Goal: Task Accomplishment & Management: Complete application form

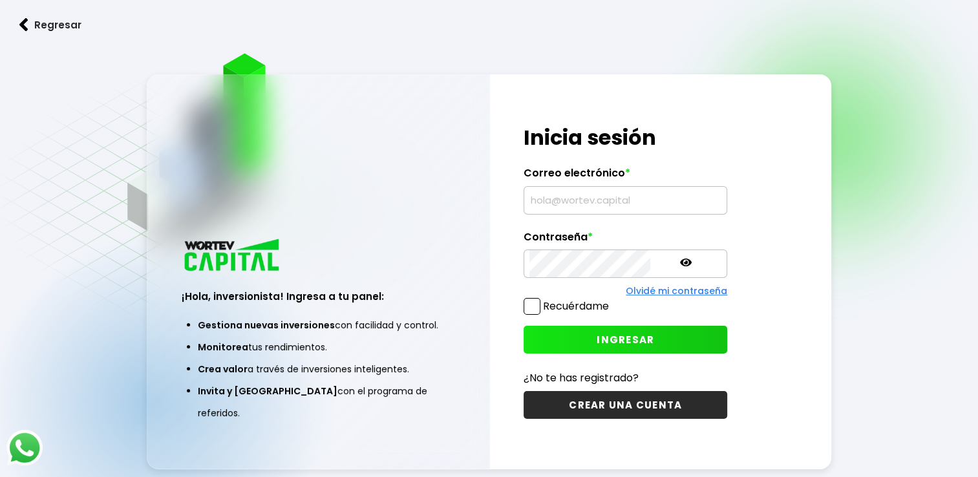
click at [610, 202] on input "text" at bounding box center [626, 200] width 192 height 27
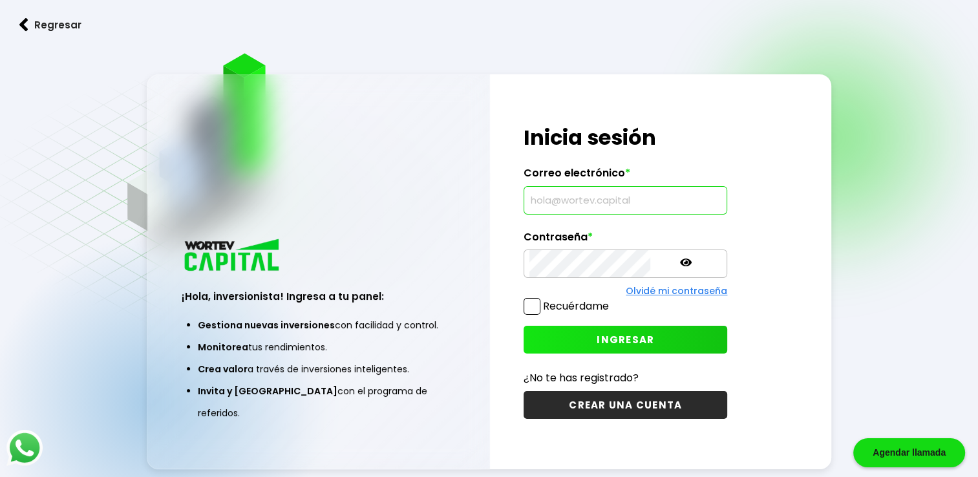
type input "[EMAIL_ADDRESS][DOMAIN_NAME]"
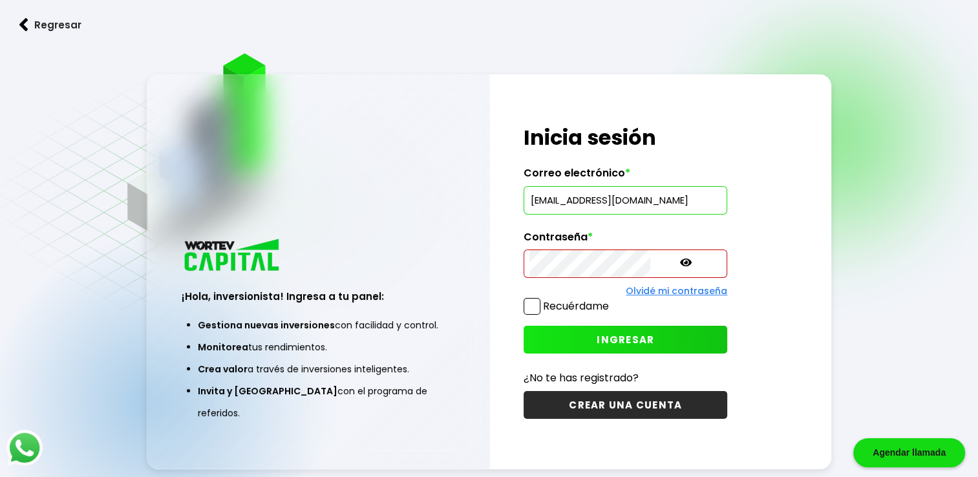
click at [680, 264] on icon at bounding box center [686, 263] width 12 height 8
click at [651, 334] on button "INGRESAR" at bounding box center [626, 340] width 204 height 28
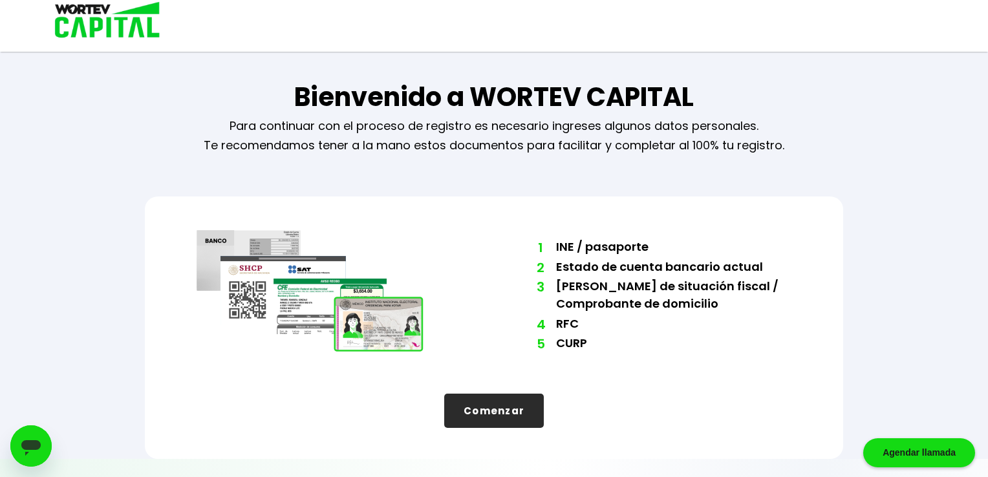
click at [511, 407] on button "Comenzar" at bounding box center [494, 411] width 100 height 34
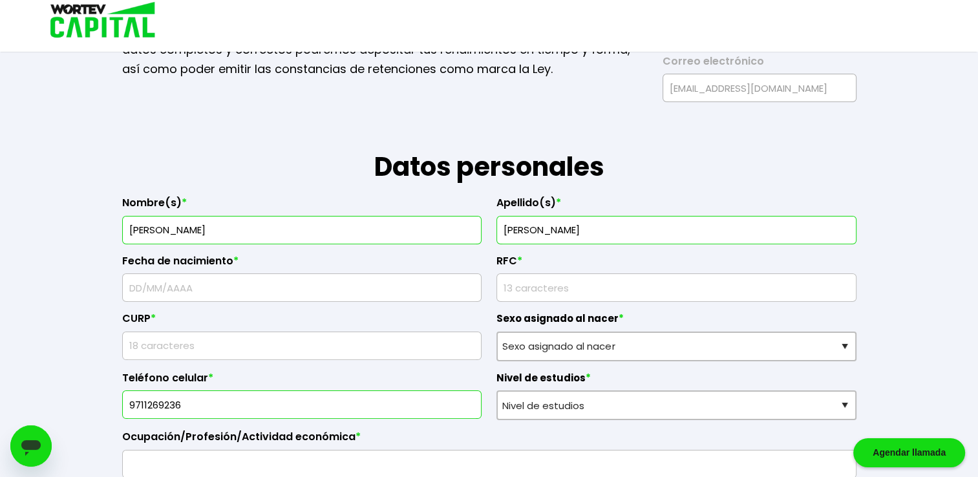
scroll to position [129, 0]
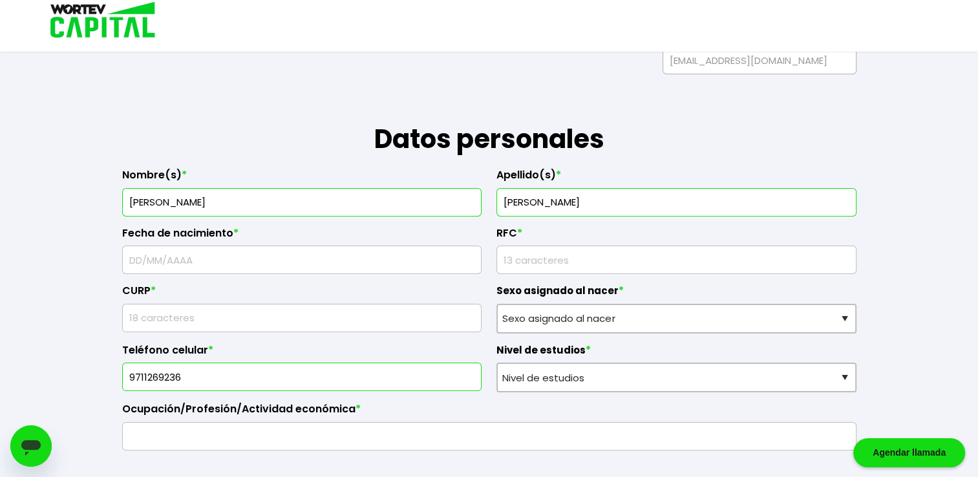
click at [316, 257] on input "text" at bounding box center [302, 259] width 349 height 27
type input "[DATE]"
click at [308, 317] on input "text" at bounding box center [302, 318] width 349 height 27
type input "LOLR800923HOCPPB03"
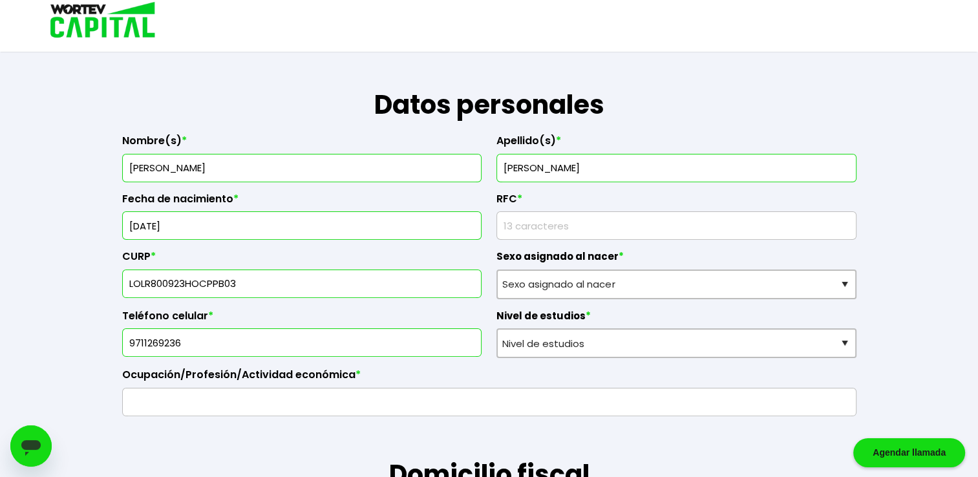
scroll to position [194, 0]
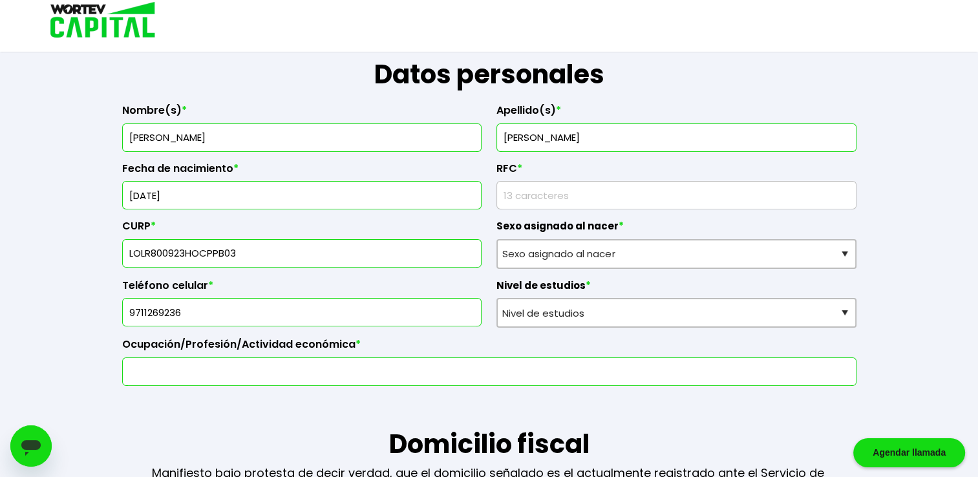
click at [246, 363] on input "text" at bounding box center [489, 371] width 723 height 27
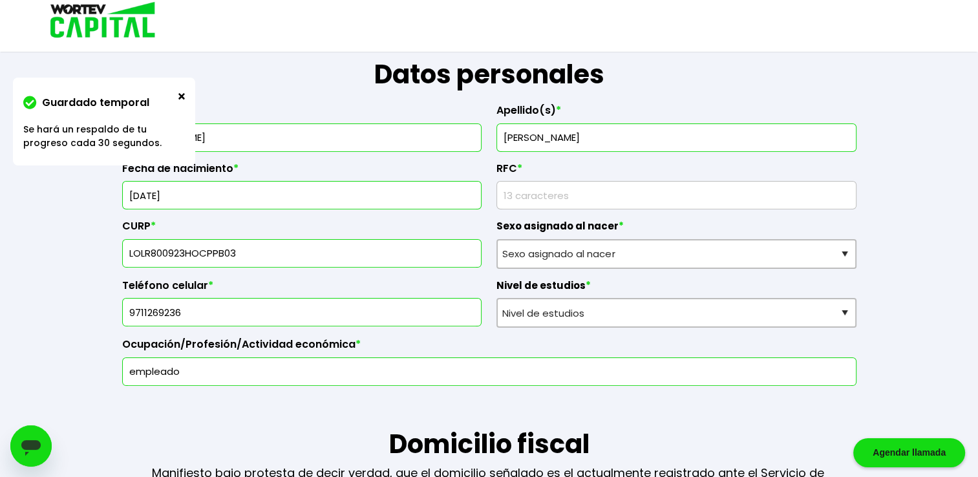
type input "empleado"
click at [653, 198] on input "rfc" at bounding box center [676, 195] width 349 height 27
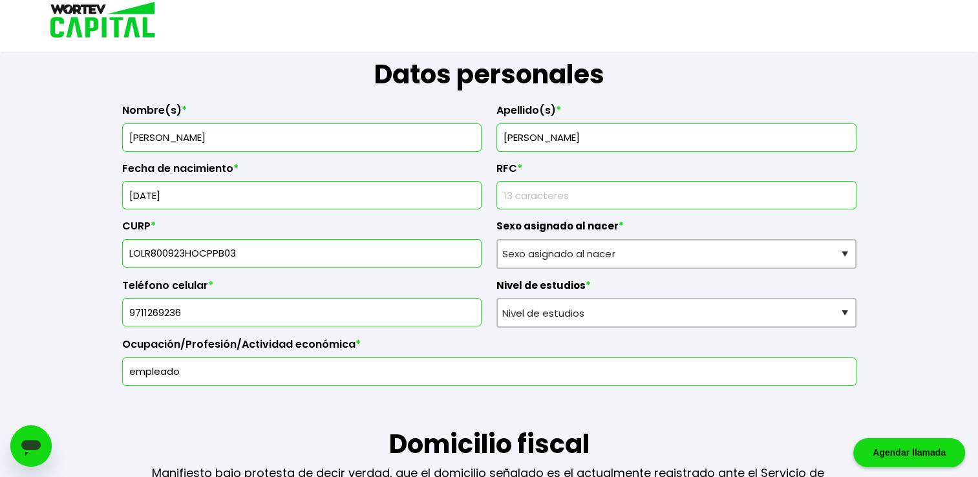
type input "LOLR800923"
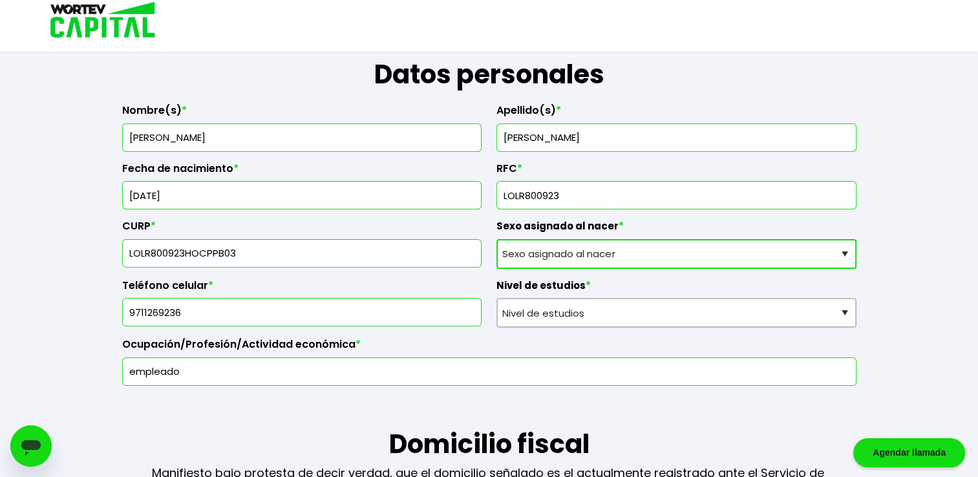
click at [780, 249] on div "Sexo asignado al nacer * Sexo asignado al nacer Hombre Mujer Prefiero no contes…" at bounding box center [677, 239] width 360 height 59
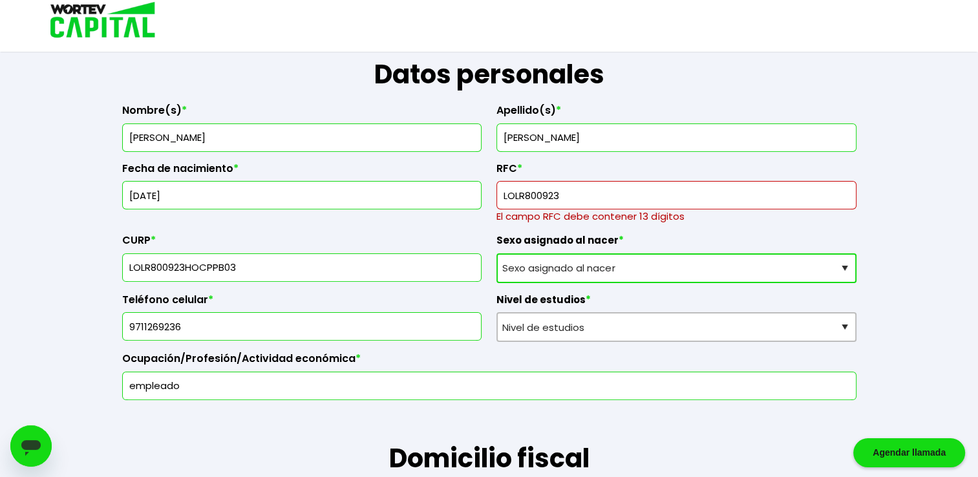
select select "Hombre"
click at [497, 253] on select "Sexo asignado al nacer Hombre Mujer Prefiero no contestar" at bounding box center [677, 268] width 360 height 30
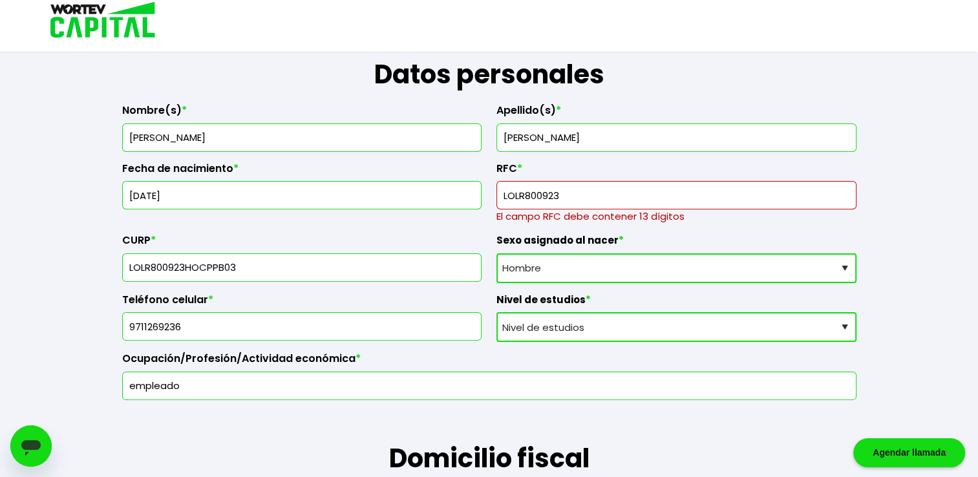
click at [709, 336] on select "Nivel de estudios Primaria Secundaria Bachillerato Licenciatura Posgrado" at bounding box center [677, 327] width 360 height 30
select select "Secundaria"
click at [497, 312] on select "Nivel de estudios Primaria Secundaria Bachillerato Licenciatura Posgrado" at bounding box center [677, 327] width 360 height 30
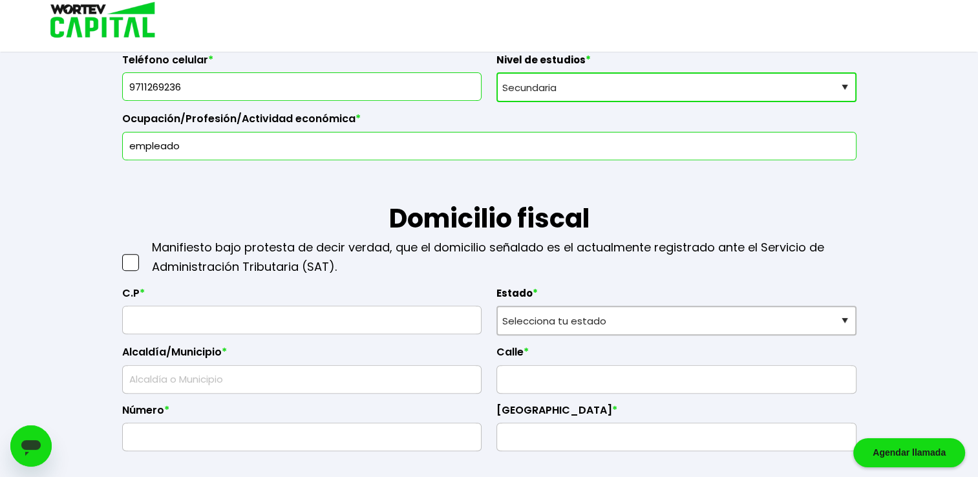
scroll to position [453, 0]
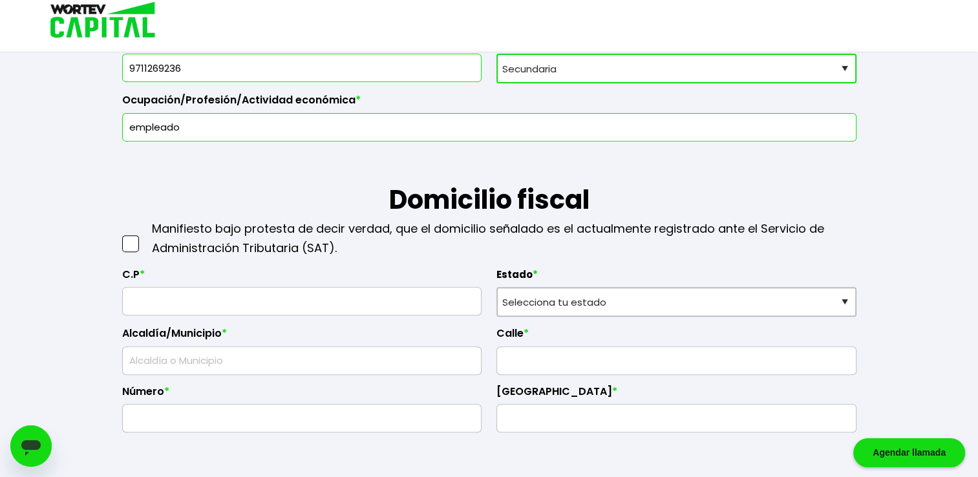
click at [132, 239] on span at bounding box center [130, 243] width 17 height 17
click at [144, 237] on input "checkbox" at bounding box center [144, 237] width 0 height 0
click at [292, 307] on input "text" at bounding box center [302, 301] width 349 height 27
type input "70020"
select select "OA"
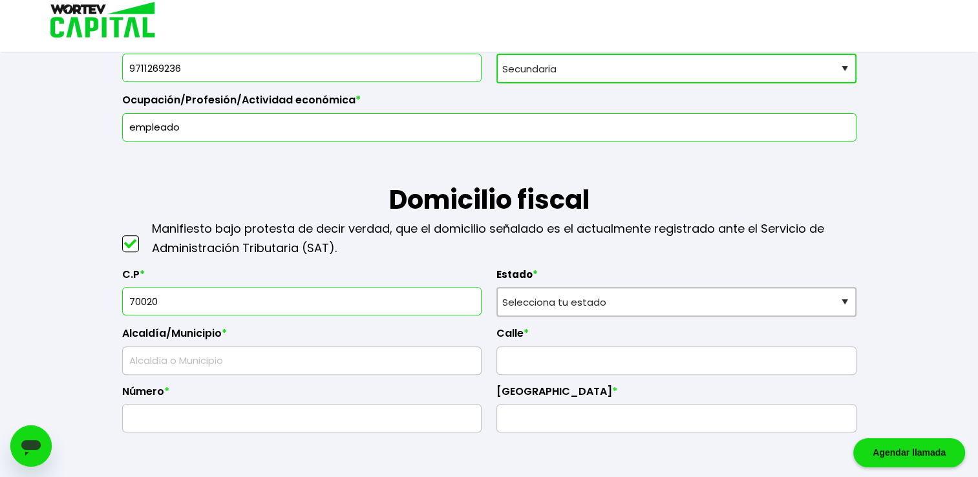
type input "Juchitán [PERSON_NAME]"
type input "Campesina"
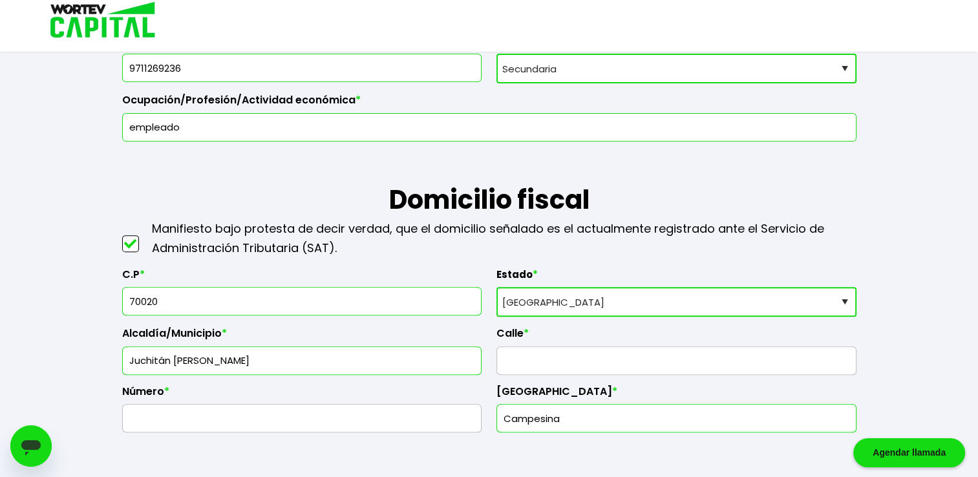
type input "70020"
click at [543, 367] on input "text" at bounding box center [676, 360] width 349 height 27
type input "[GEOGRAPHIC_DATA][PERSON_NAME]"
click at [572, 419] on input "Campesina" at bounding box center [676, 418] width 349 height 27
type input "C"
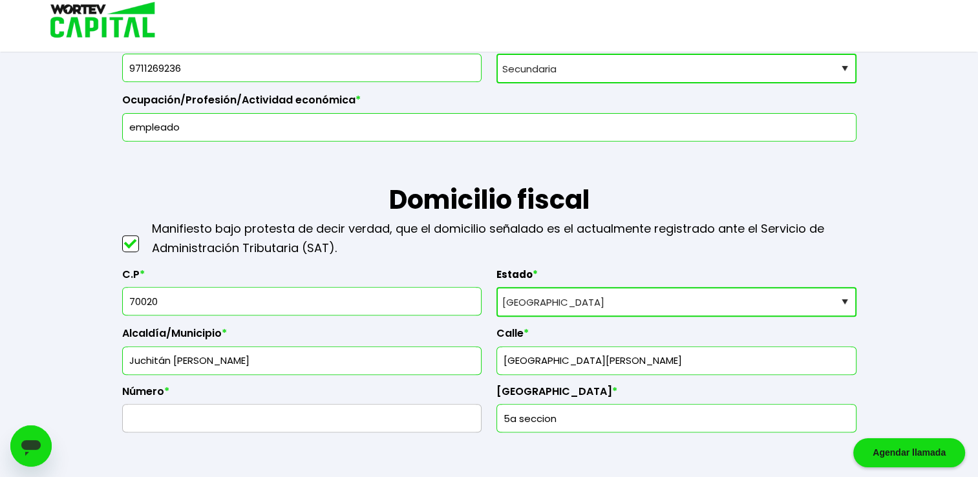
type input "5a seccion"
click at [323, 407] on input "text" at bounding box center [302, 418] width 349 height 27
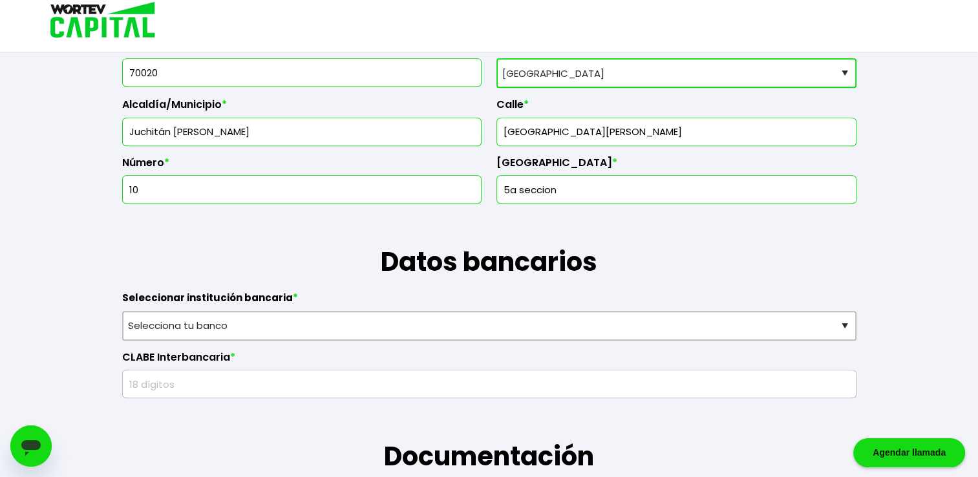
scroll to position [711, 0]
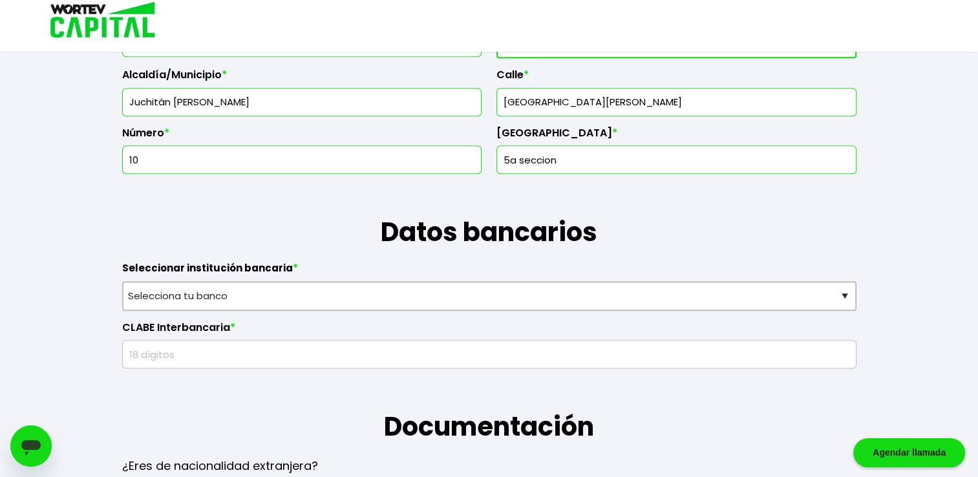
type input "10"
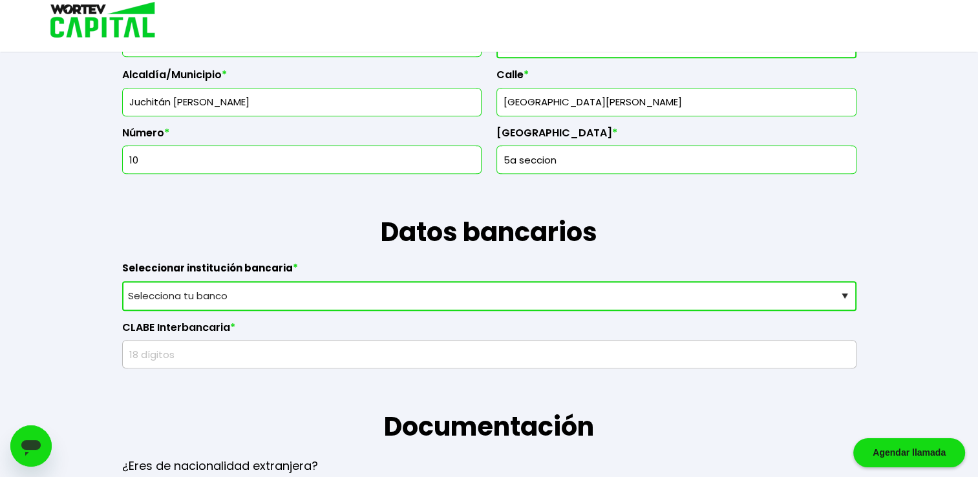
click at [558, 291] on select "Selecciona tu banco ABC Capital Actinver Afirme Albo ASP Banamex Banbajio Banco…" at bounding box center [489, 296] width 735 height 30
select select "Bancoppel"
click at [122, 281] on select "Selecciona tu banco ABC Capital Actinver Afirme Albo ASP Banamex Banbajio Banco…" at bounding box center [489, 296] width 735 height 30
click at [375, 348] on input "text" at bounding box center [489, 354] width 723 height 27
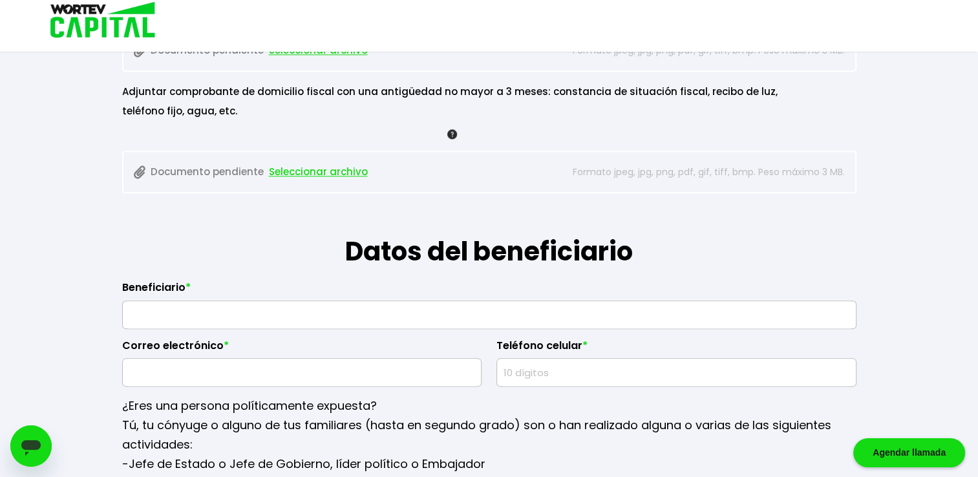
scroll to position [1439, 0]
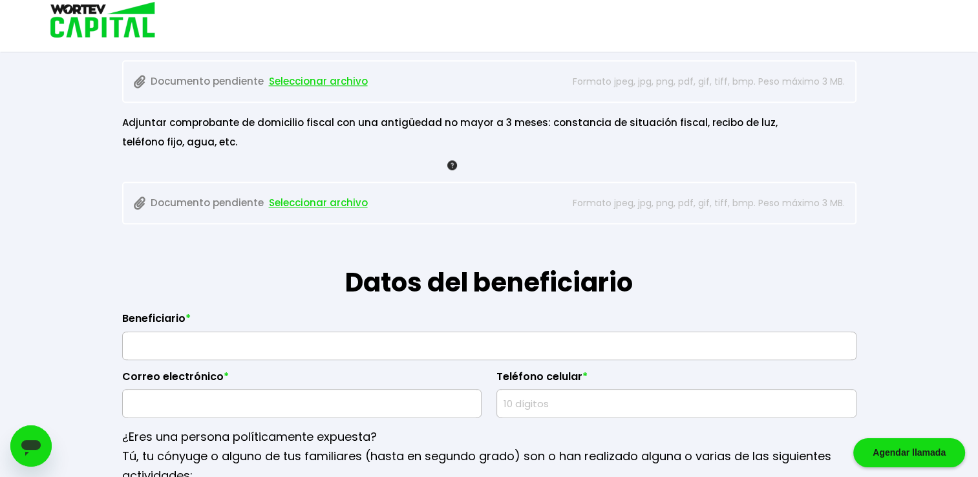
click at [307, 340] on input "text" at bounding box center [489, 345] width 723 height 27
type input "[PERSON_NAME]"
click at [414, 371] on label "Correo electrónico *" at bounding box center [302, 380] width 360 height 19
click at [344, 398] on input "text" at bounding box center [302, 403] width 349 height 27
type input "[EMAIL_ADDRESS][DOMAIN_NAME]"
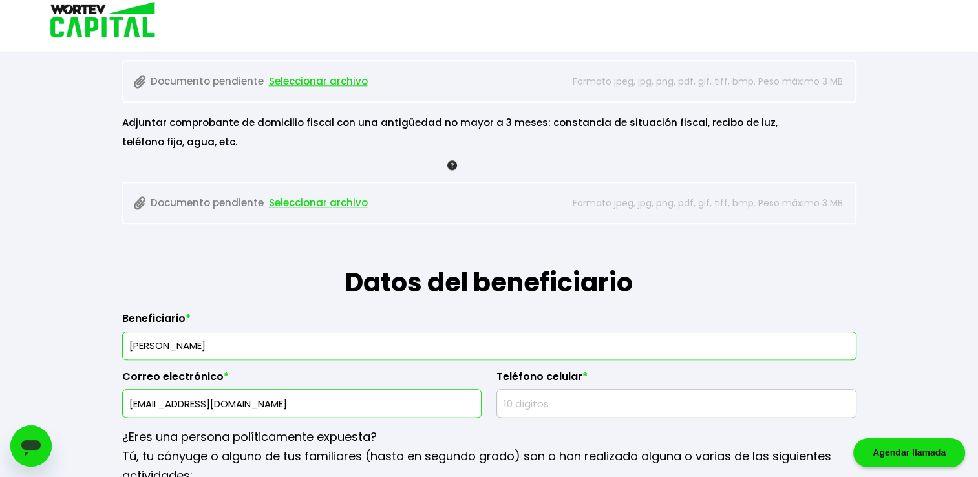
type input "9711377721"
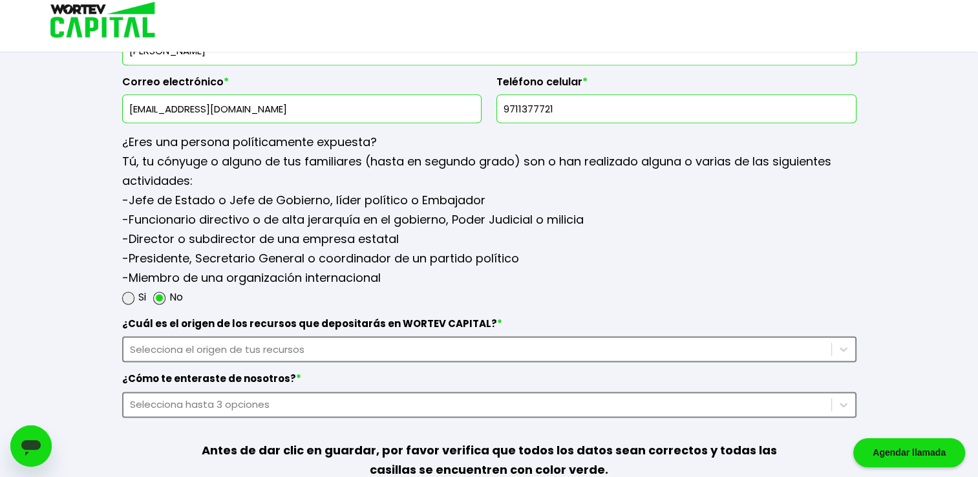
scroll to position [1762, 0]
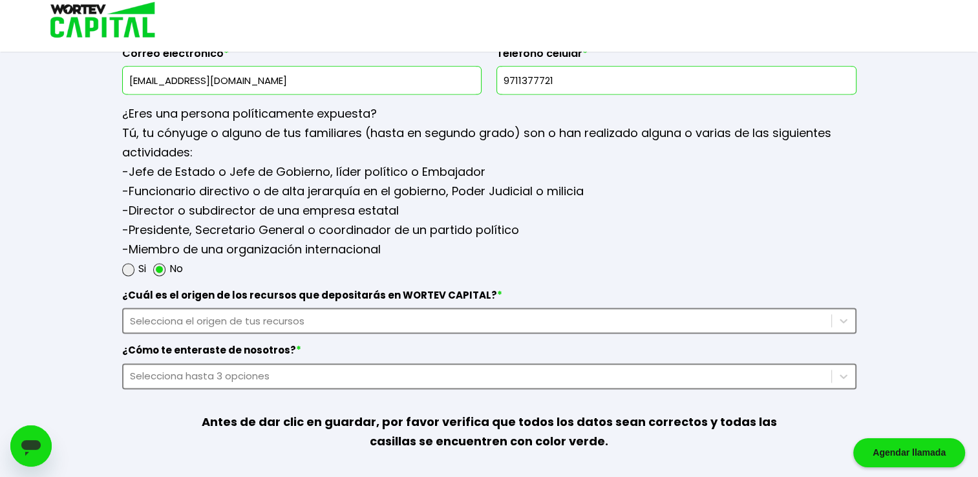
click at [817, 314] on div "Selecciona el origen de tus recursos" at bounding box center [477, 321] width 695 height 15
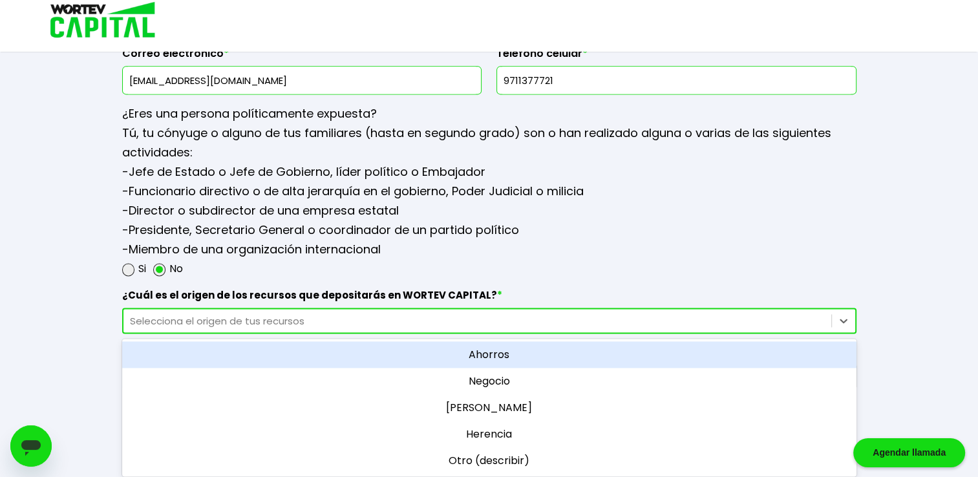
click at [781, 345] on div "Ahorros" at bounding box center [489, 354] width 735 height 27
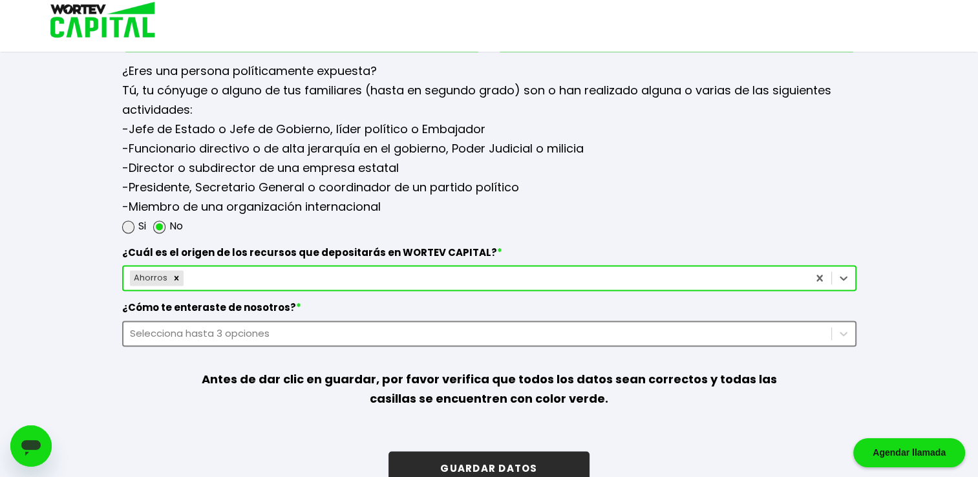
scroll to position [1827, 0]
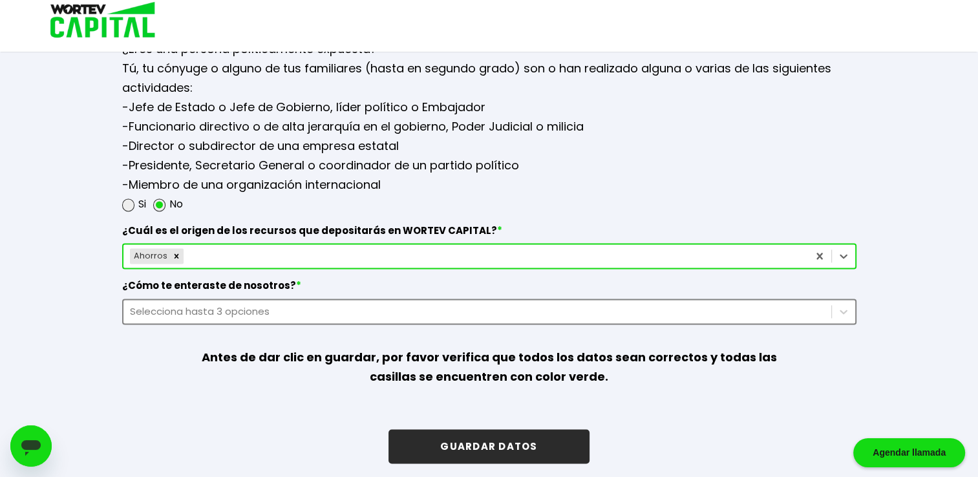
click at [453, 307] on div "Selecciona hasta 3 opciones" at bounding box center [477, 311] width 695 height 15
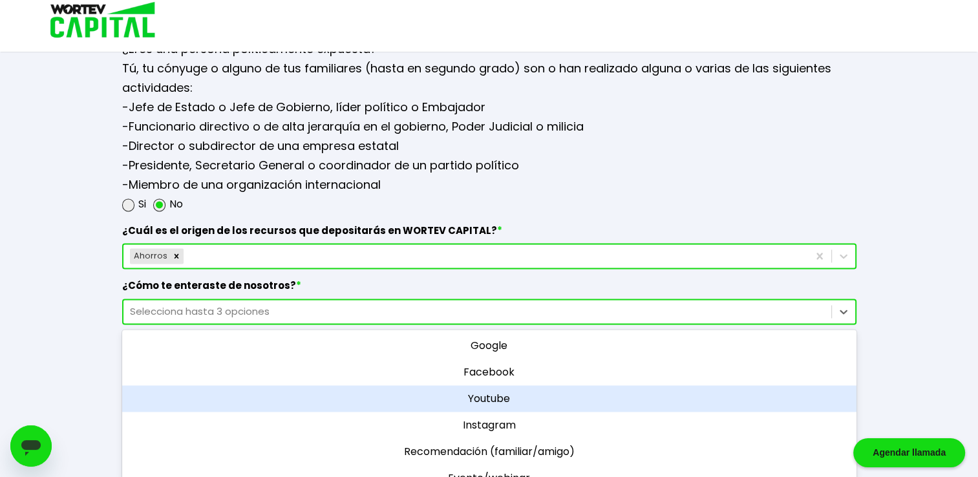
click at [533, 388] on div "Youtube" at bounding box center [489, 398] width 735 height 27
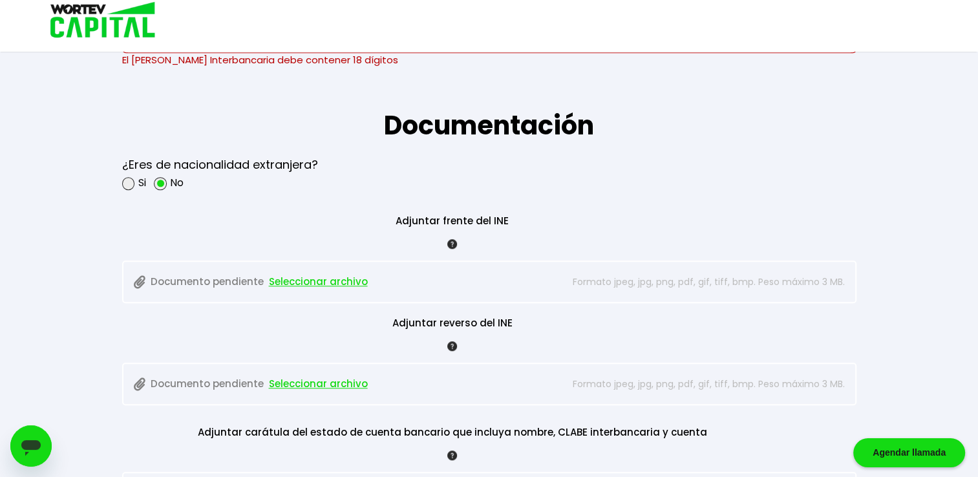
scroll to position [1051, 0]
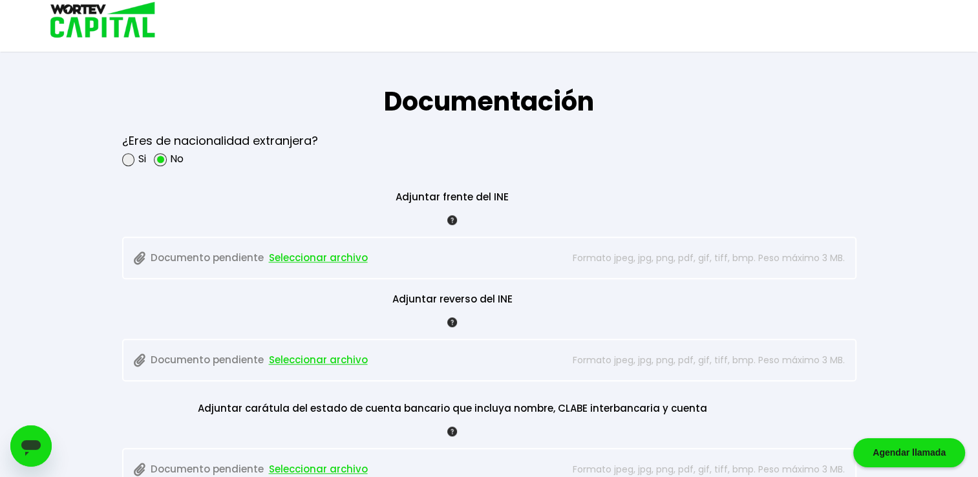
click at [325, 257] on span "Seleccionar archivo" at bounding box center [318, 257] width 99 height 19
